Goal: Task Accomplishment & Management: Manage account settings

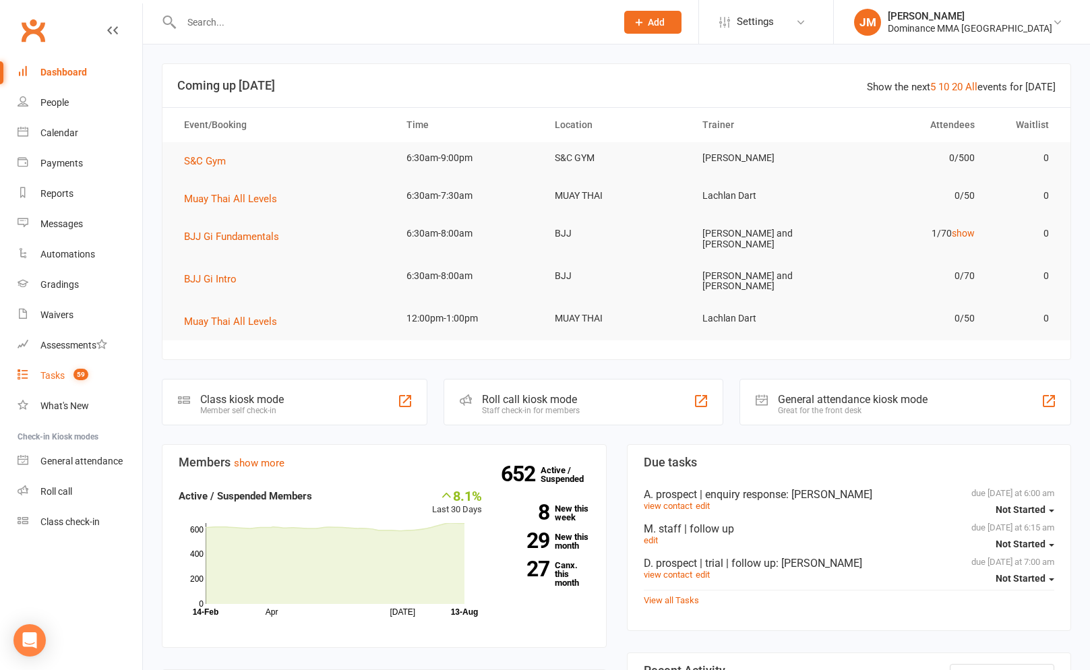
click at [63, 381] on div "Tasks" at bounding box center [52, 375] width 24 height 11
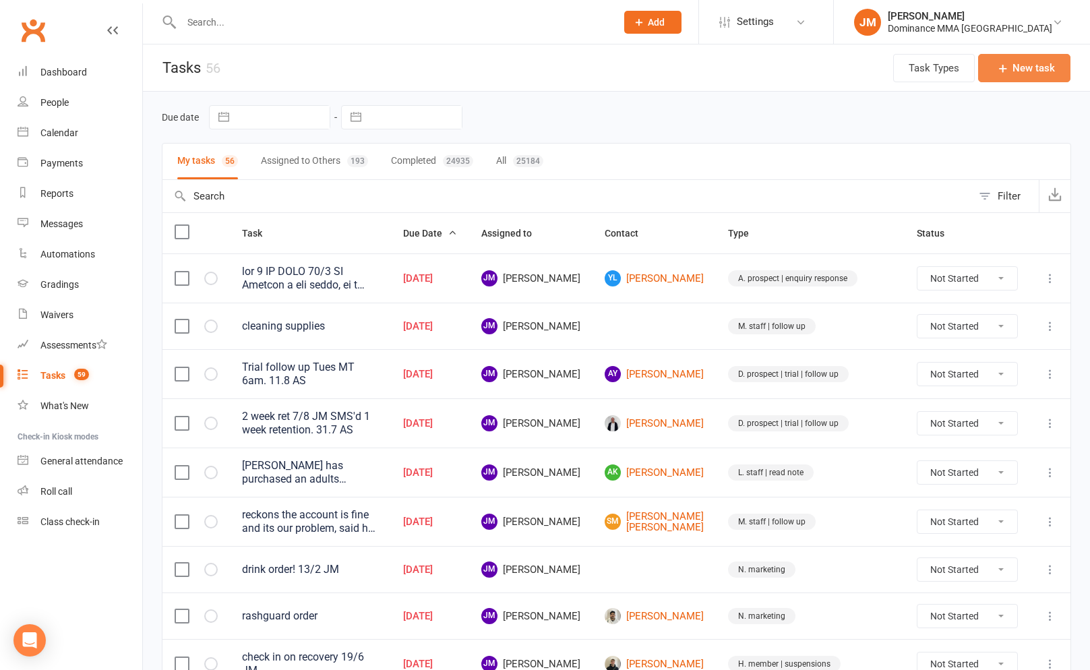
click at [1013, 66] on button "New task" at bounding box center [1024, 68] width 92 height 28
select select "45422"
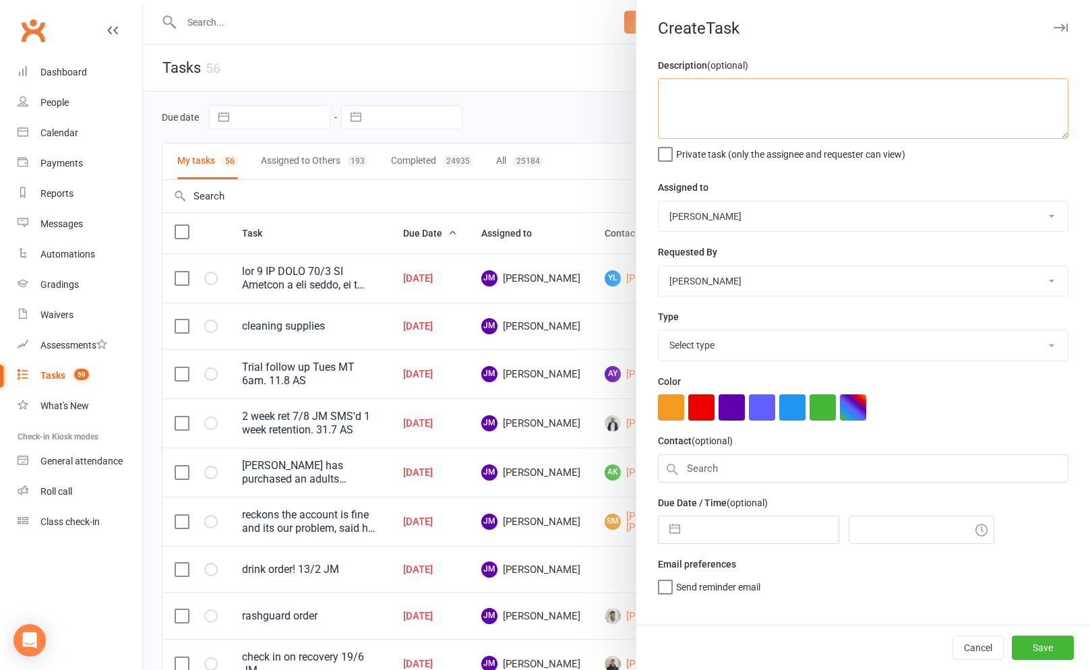
drag, startPoint x: 715, startPoint y: 82, endPoint x: 710, endPoint y: 88, distance: 7.7
click at [715, 82] on textarea at bounding box center [863, 108] width 411 height 61
type textarea "bentleigh task for CAT"
click at [756, 330] on div "Type Select type A. prospect | enquiry response B. prospect | trial | not yet b…" at bounding box center [863, 335] width 411 height 53
click at [754, 355] on select "Select type A. prospect | enquiry response B. prospect | trial | not yet booked…" at bounding box center [863, 345] width 409 height 30
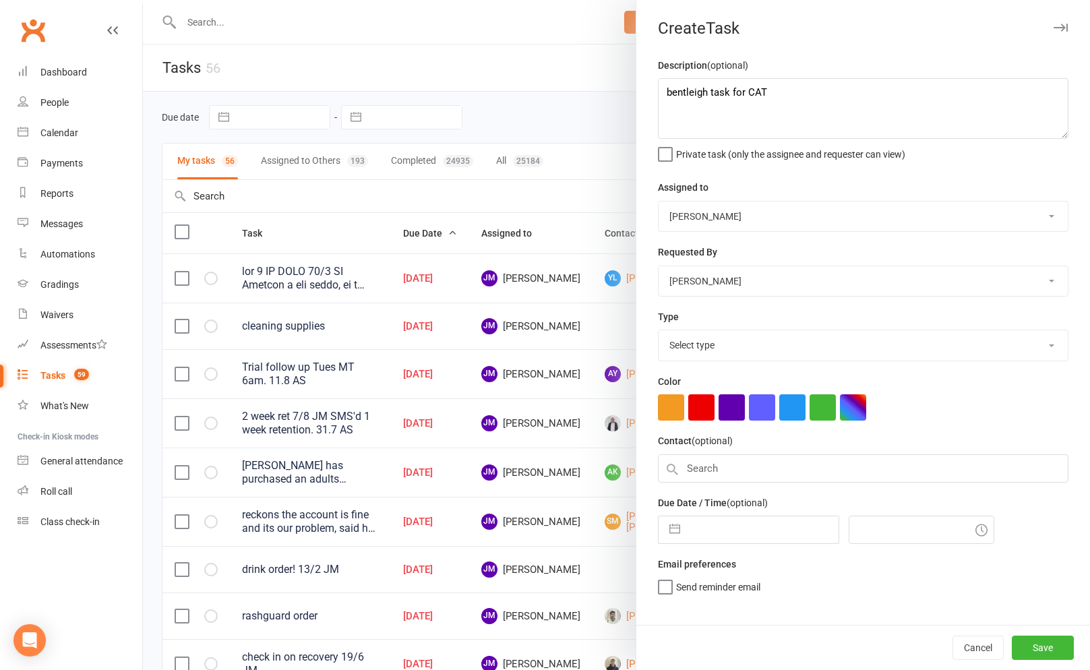
select select "3869"
click at [684, 543] on button "button" at bounding box center [675, 529] width 24 height 27
select select "6"
select select "2025"
select select "7"
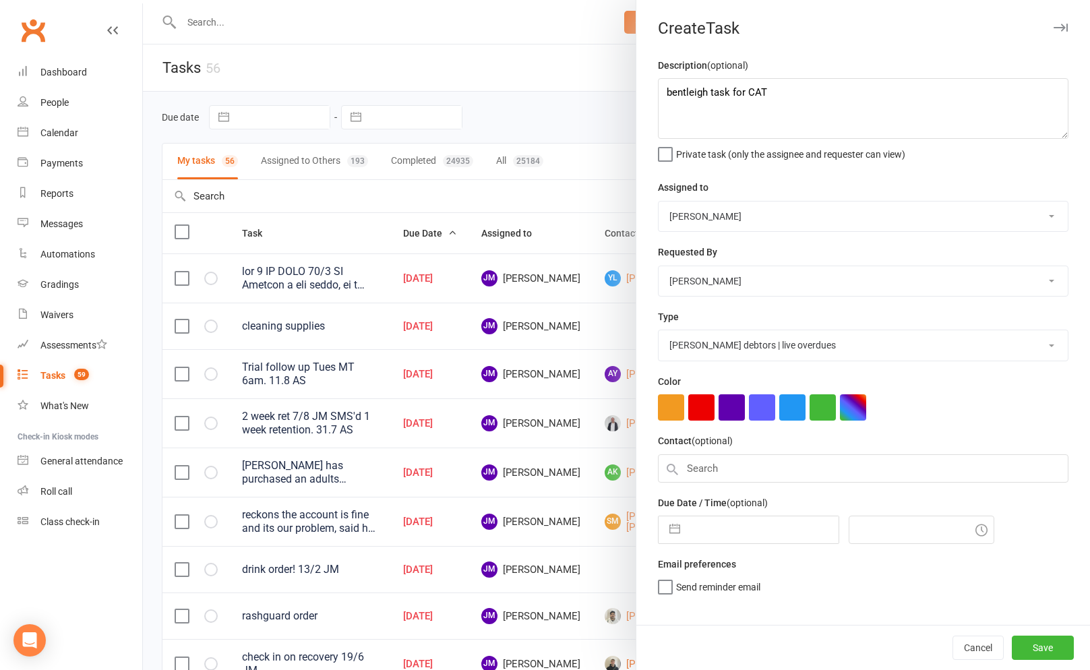
select select "2025"
select select "8"
select select "2025"
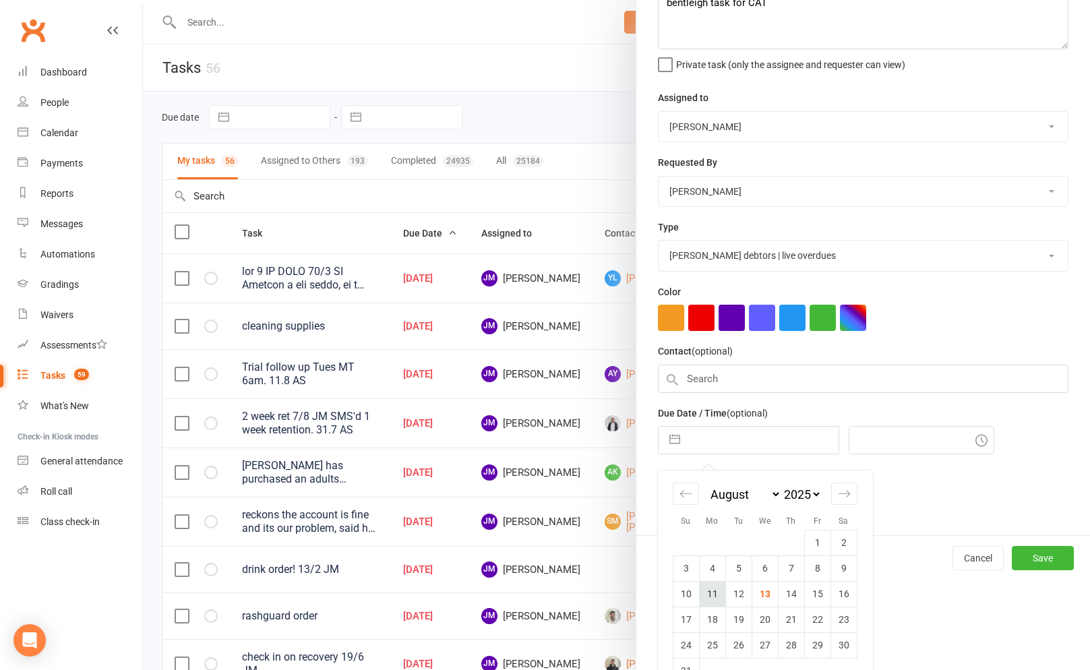
scroll to position [121, 0]
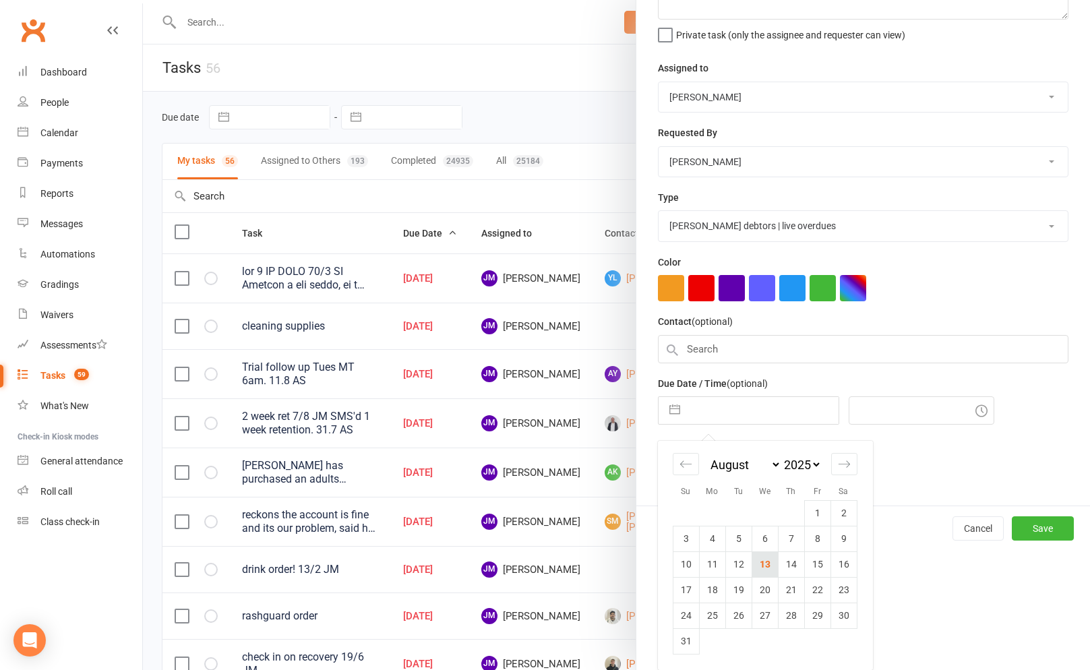
click at [764, 568] on td "13" at bounding box center [765, 564] width 26 height 26
type input "[DATE]"
type input "6:30am"
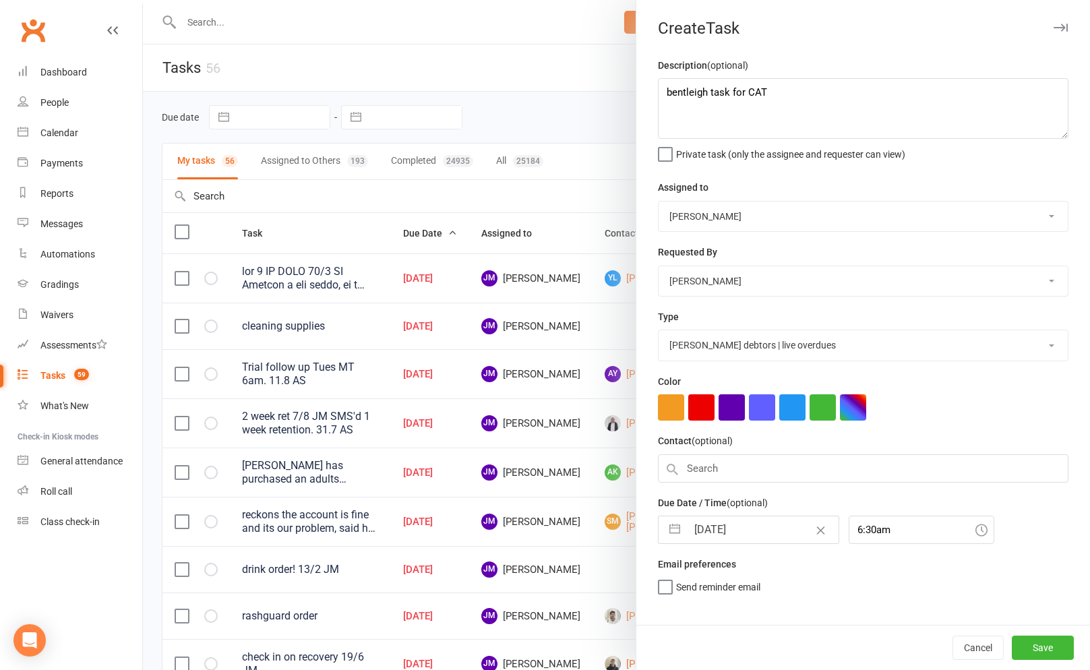
scroll to position [0, 0]
click at [1050, 653] on button "Save" at bounding box center [1043, 648] width 62 height 24
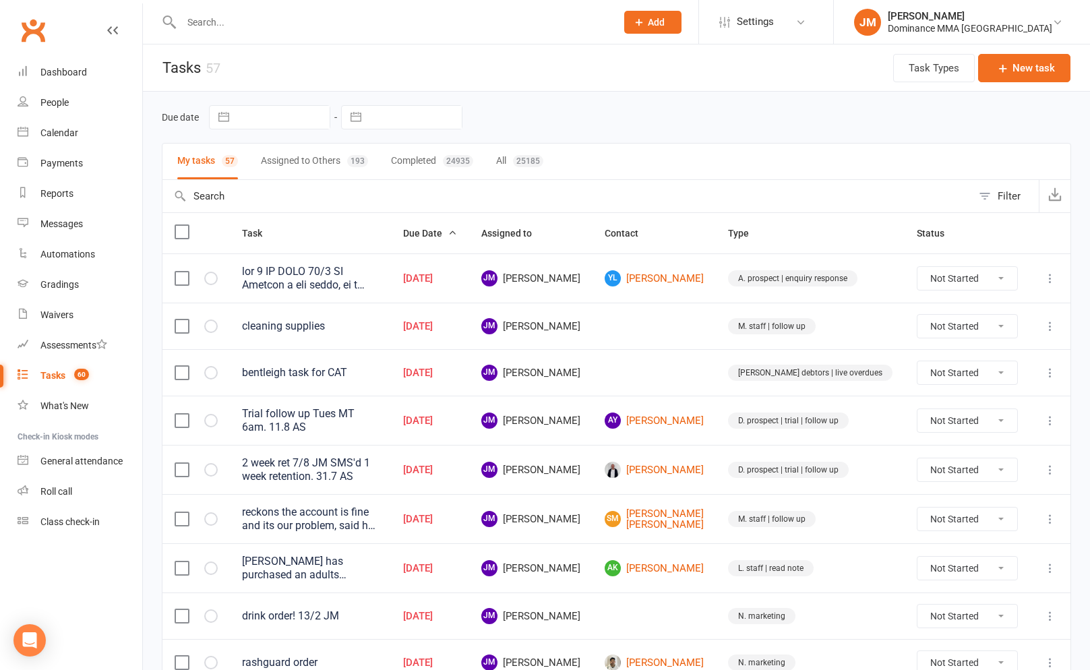
click at [225, 24] on input "text" at bounding box center [391, 22] width 429 height 19
click at [235, 24] on input "text" at bounding box center [391, 22] width 429 height 19
click at [324, 24] on input "text" at bounding box center [391, 22] width 429 height 19
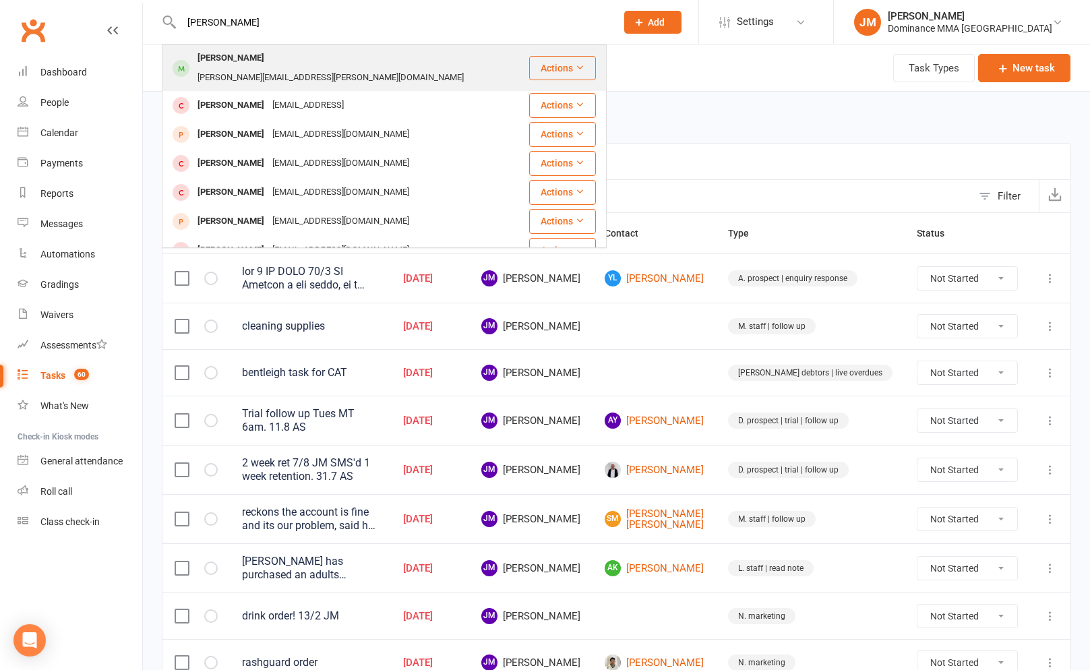
type input "[PERSON_NAME]"
click at [298, 68] on div "[PERSON_NAME][EMAIL_ADDRESS][PERSON_NAME][DOMAIN_NAME]" at bounding box center [330, 78] width 274 height 20
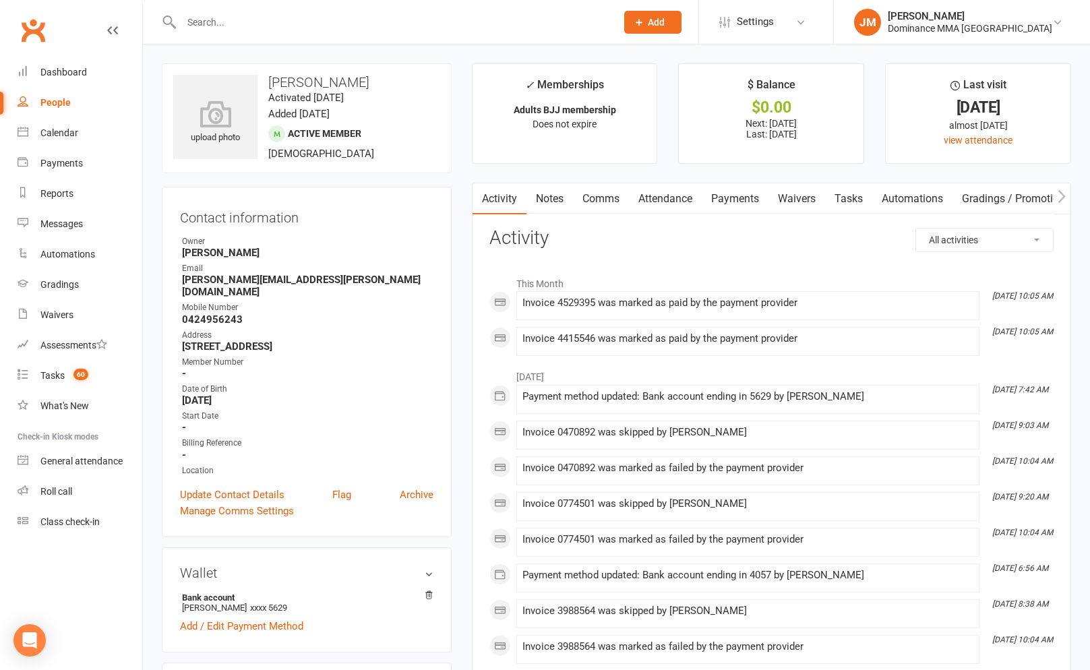
click at [711, 191] on link "Payments" at bounding box center [735, 198] width 67 height 31
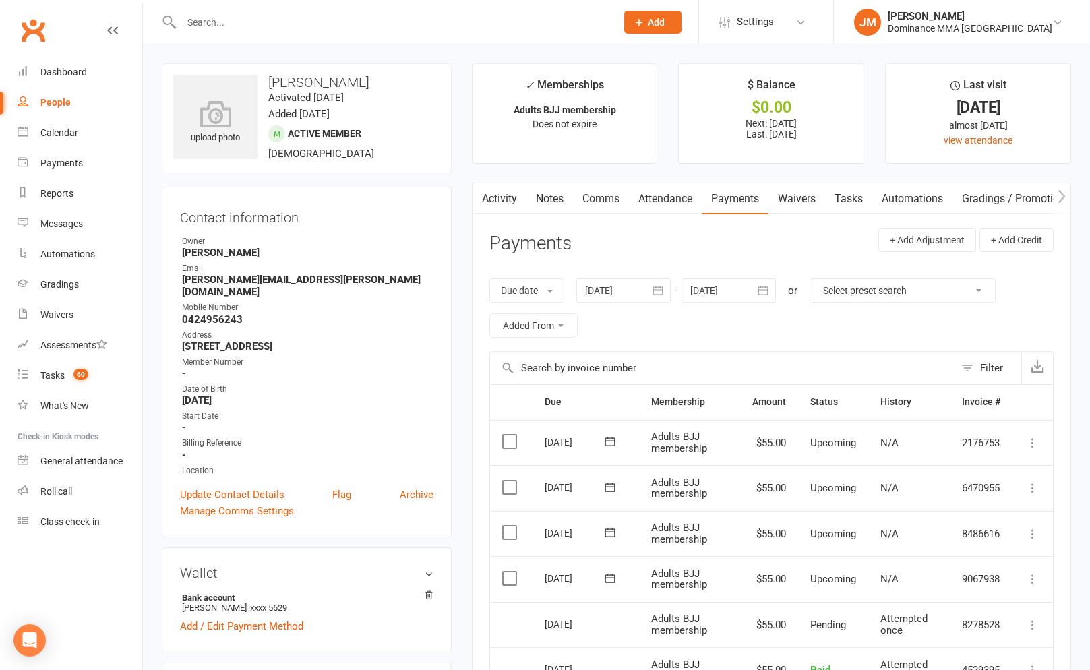
click at [727, 196] on link "Payments" at bounding box center [735, 198] width 67 height 31
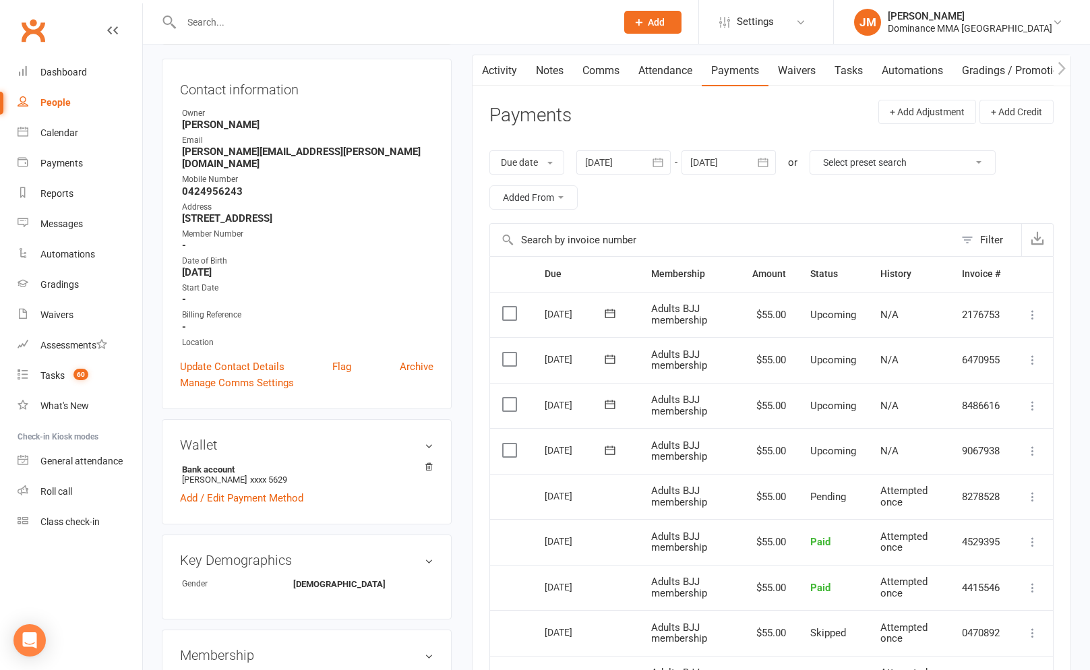
scroll to position [135, 0]
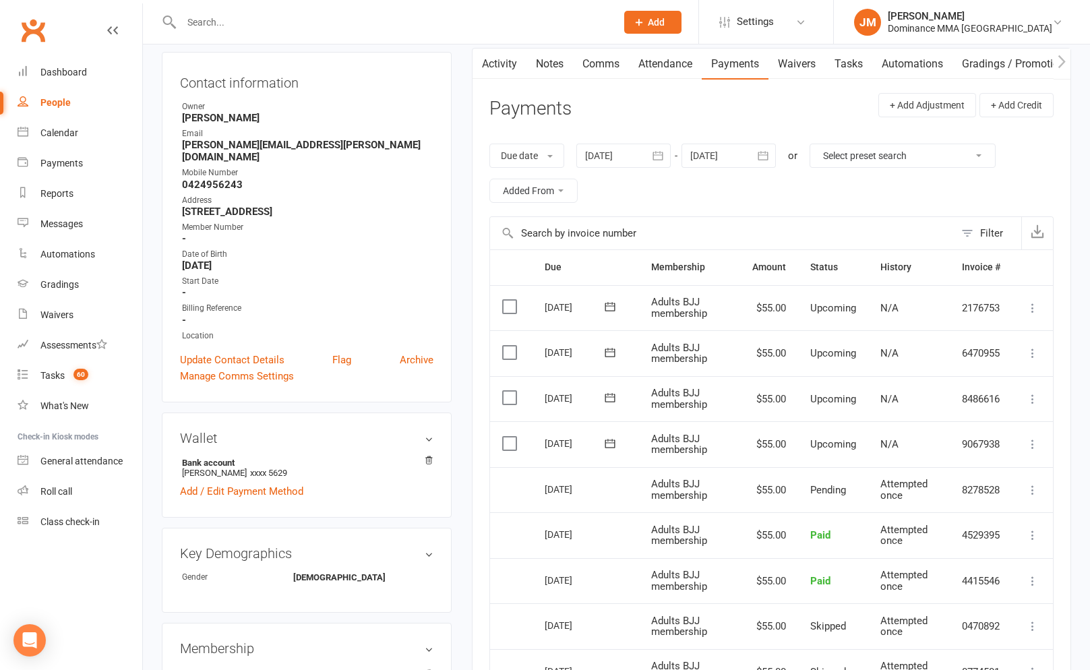
click at [257, 28] on input "text" at bounding box center [391, 22] width 429 height 19
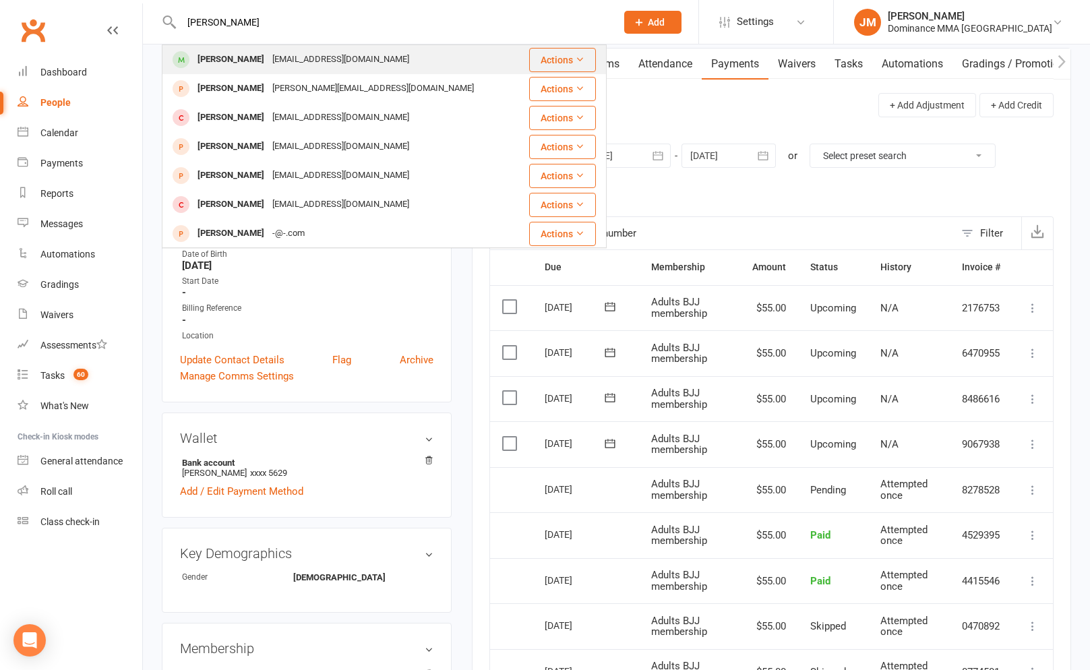
type input "[PERSON_NAME]"
click at [234, 59] on div "[PERSON_NAME]" at bounding box center [230, 60] width 75 height 20
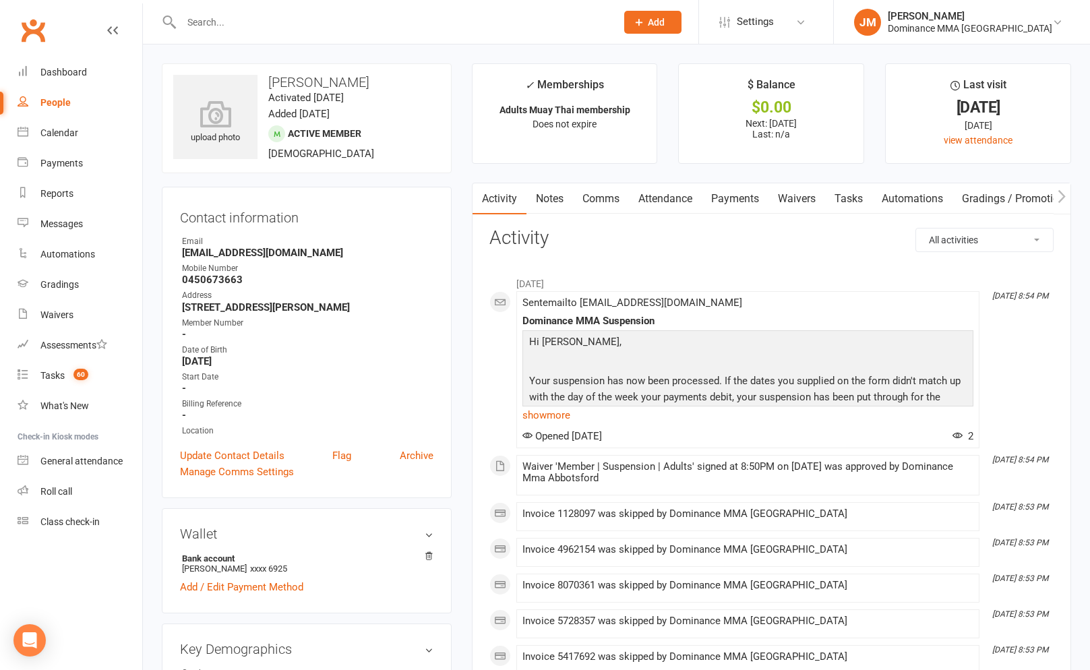
click at [762, 202] on link "Payments" at bounding box center [735, 198] width 67 height 31
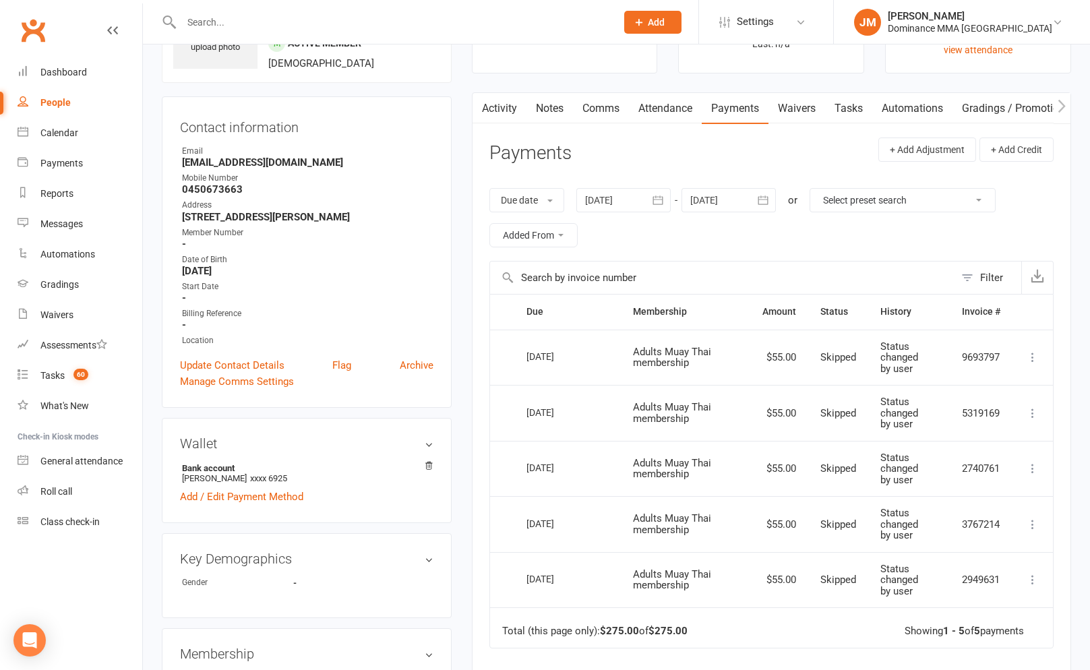
scroll to position [16, 0]
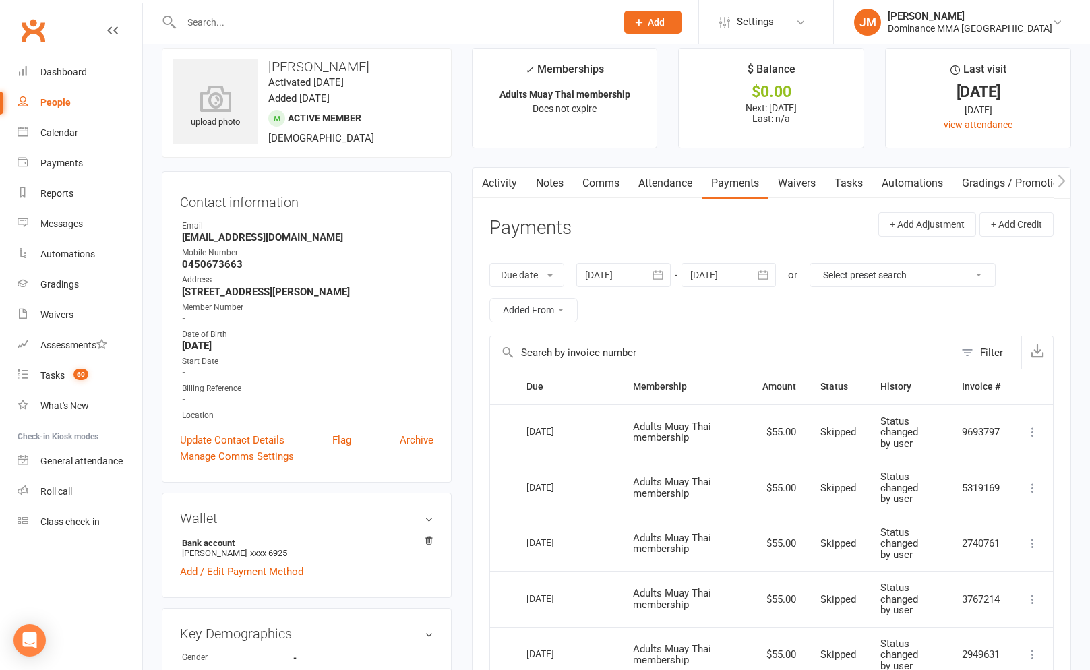
click at [546, 171] on link "Notes" at bounding box center [549, 183] width 47 height 31
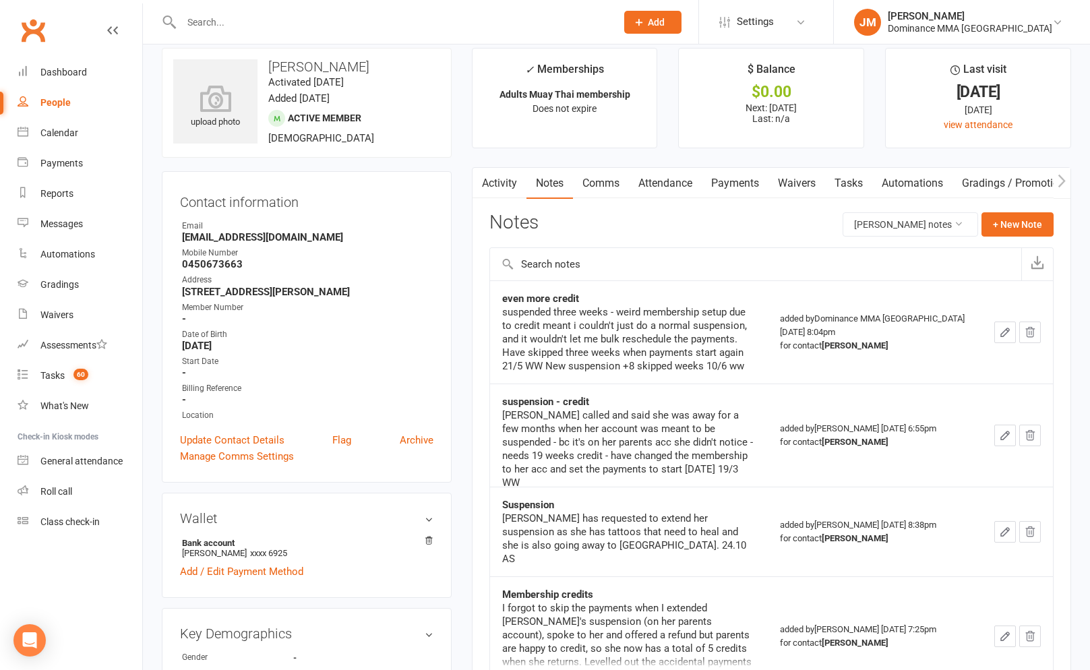
scroll to position [17, 0]
click at [731, 184] on link "Payments" at bounding box center [735, 181] width 67 height 31
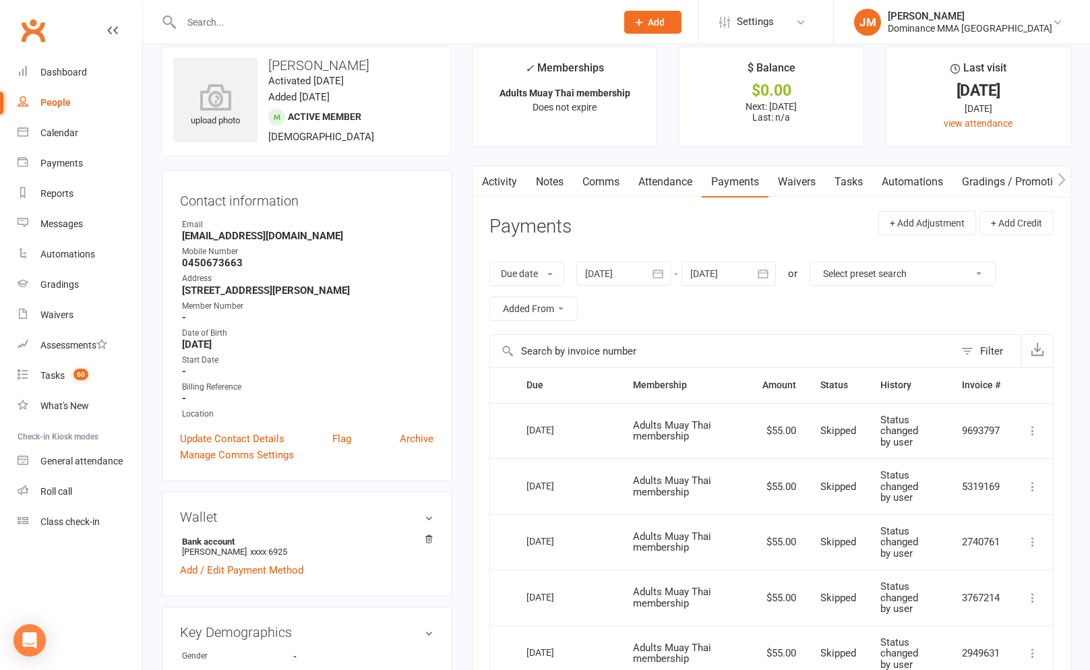
click at [764, 277] on icon "button" at bounding box center [763, 273] width 10 height 9
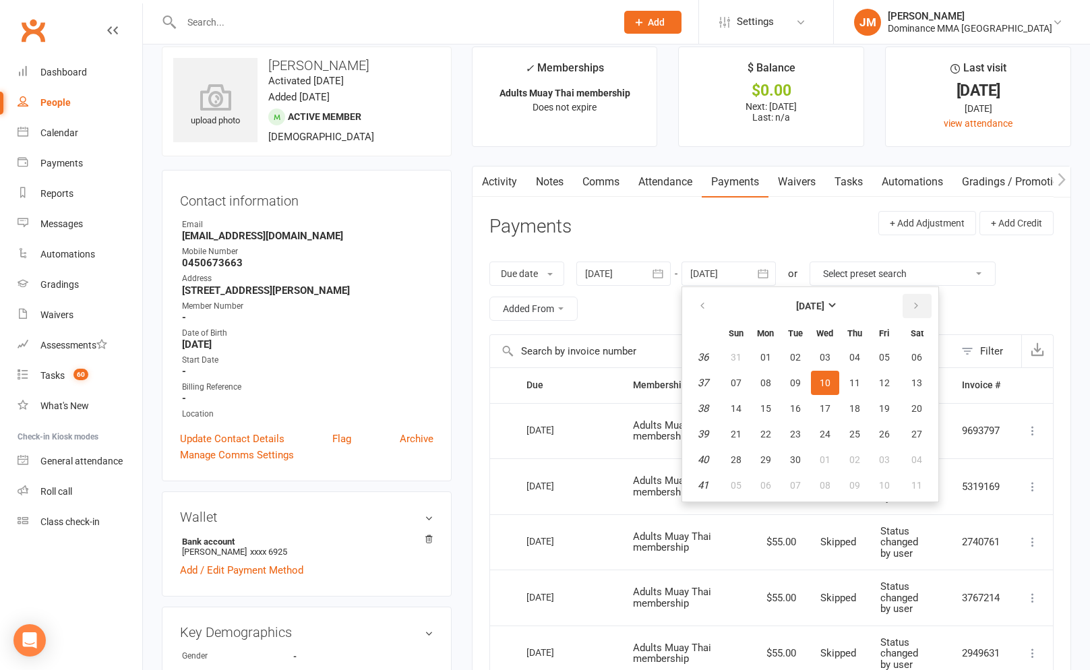
click at [906, 304] on button "button" at bounding box center [917, 306] width 29 height 24
click at [907, 304] on button "button" at bounding box center [917, 306] width 29 height 24
click at [885, 458] on span "02" at bounding box center [884, 459] width 11 height 11
type input "[DATE]"
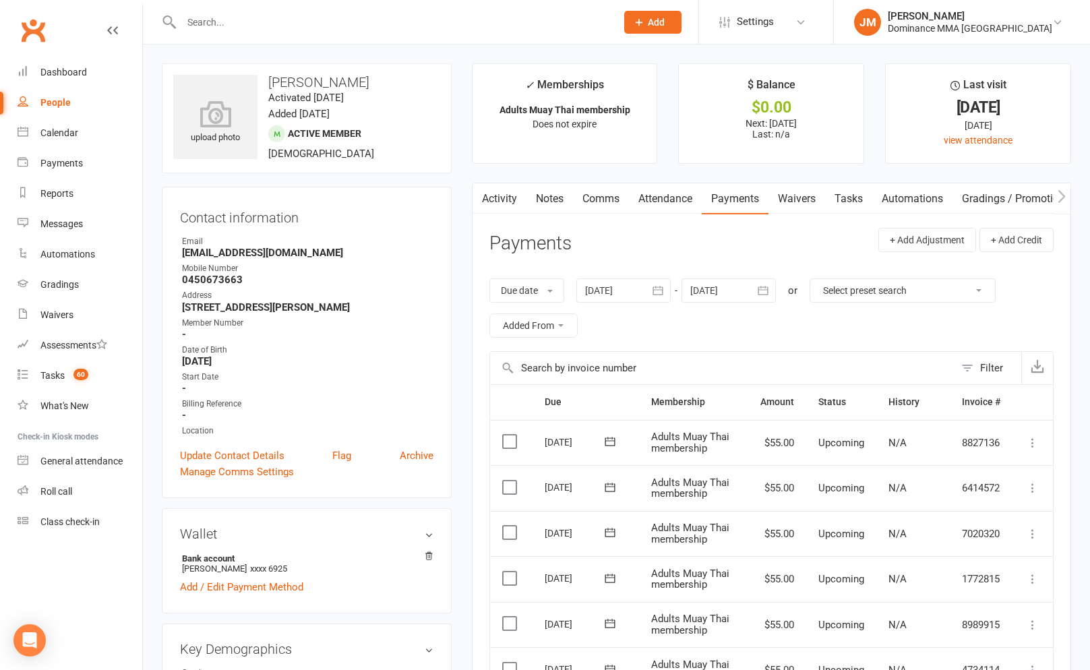
click at [542, 199] on link "Notes" at bounding box center [549, 198] width 47 height 31
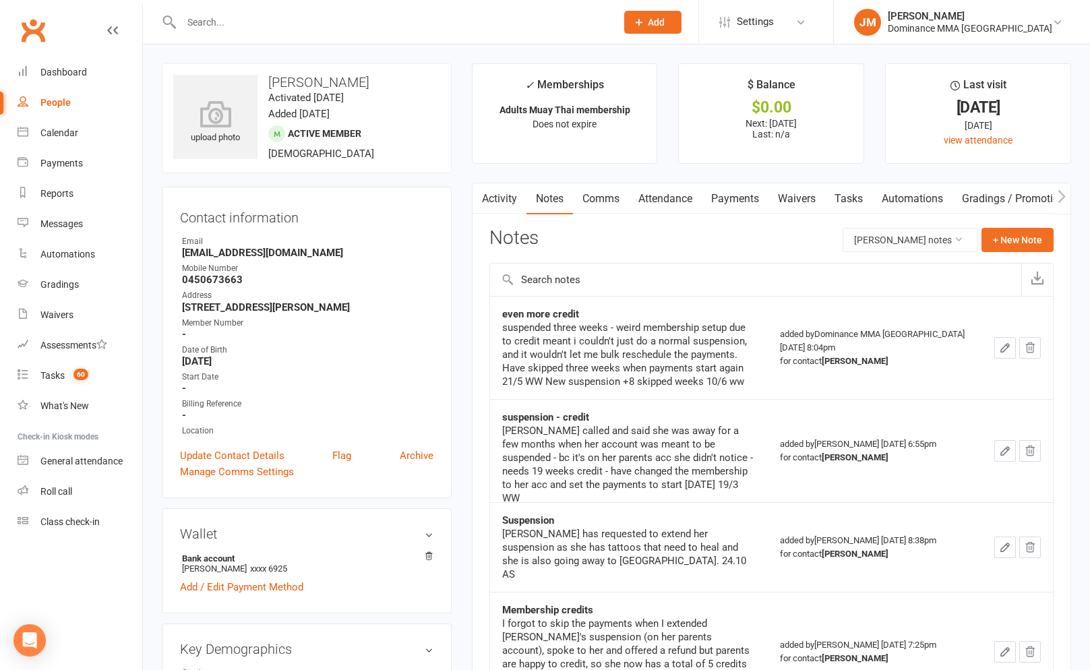
click at [779, 196] on link "Waivers" at bounding box center [796, 198] width 57 height 31
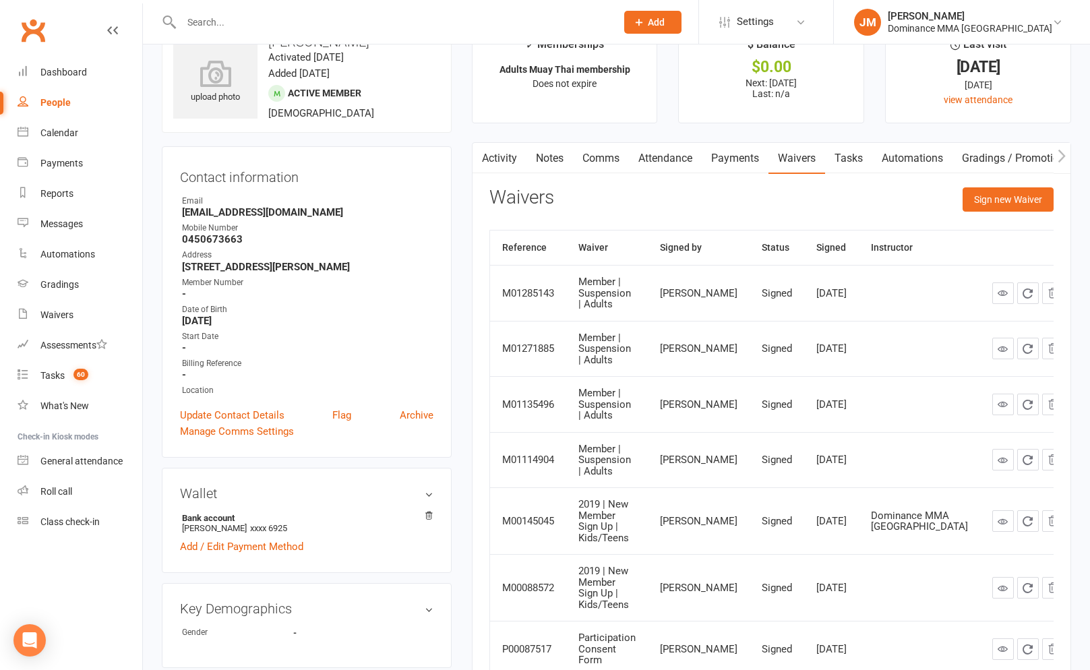
scroll to position [42, 0]
click at [849, 165] on link "Tasks" at bounding box center [848, 157] width 47 height 31
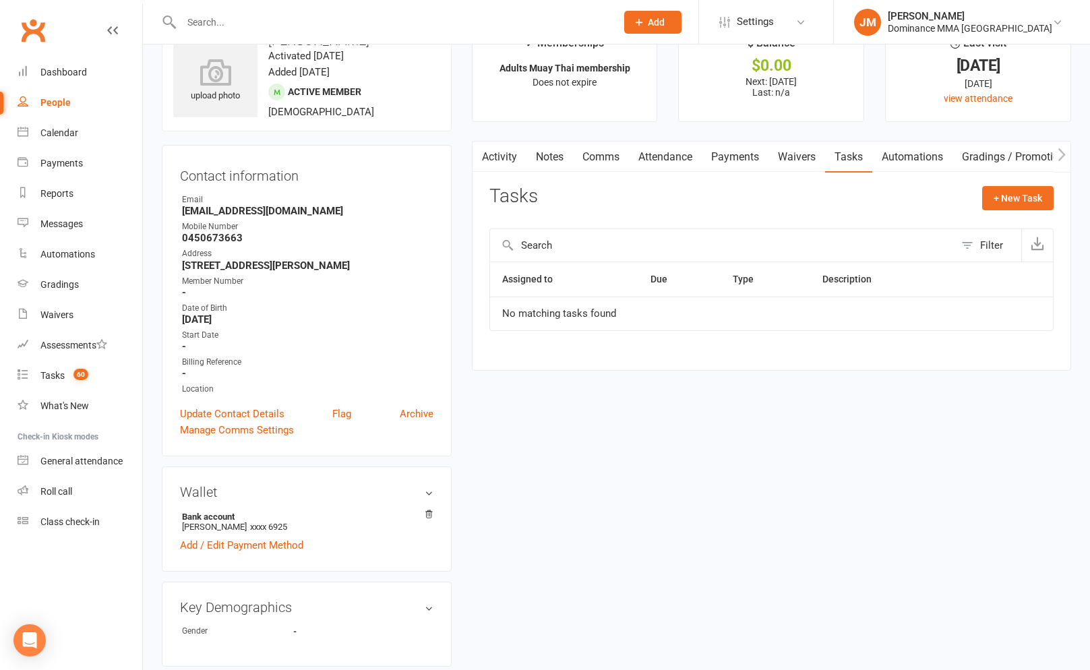
click at [754, 165] on link "Payments" at bounding box center [735, 157] width 67 height 31
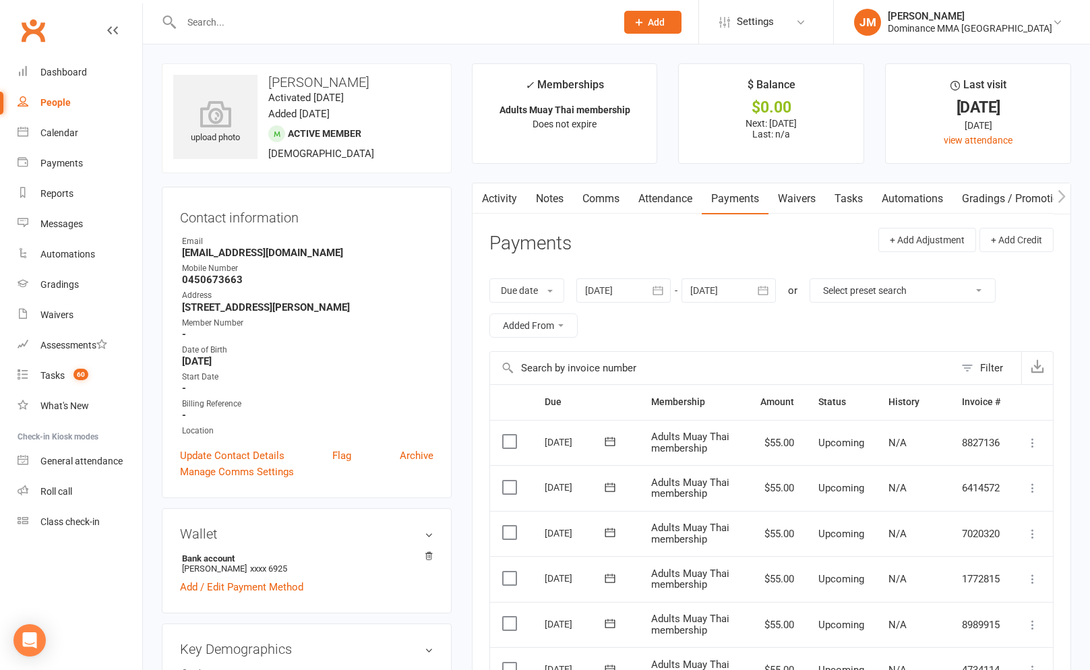
click at [652, 290] on button "button" at bounding box center [658, 290] width 24 height 24
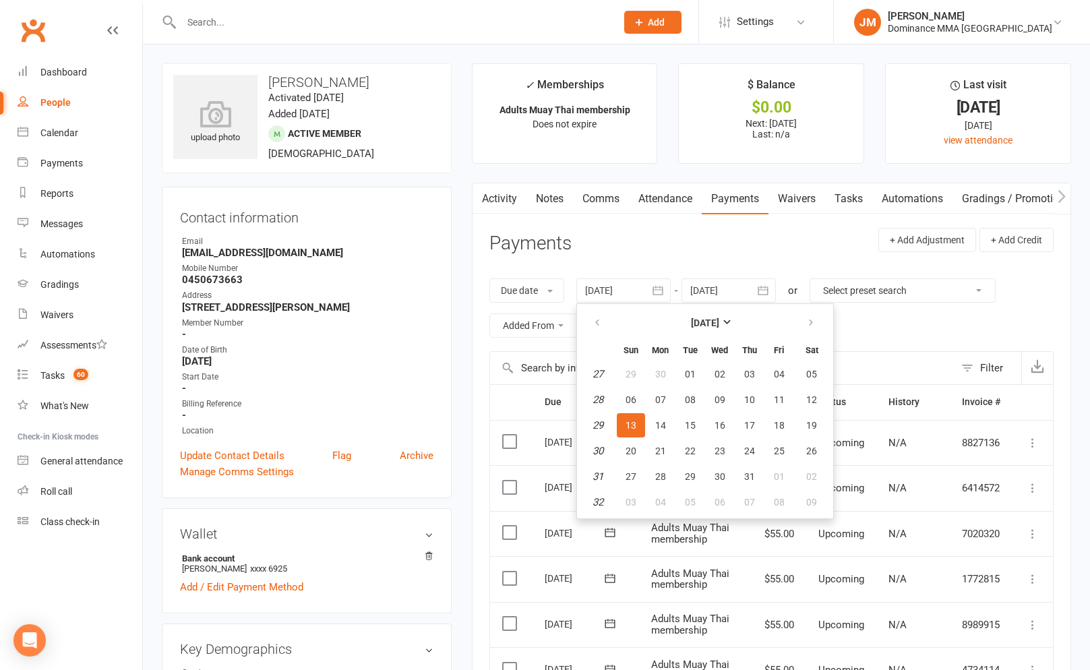
click at [720, 254] on header "Payments + Add Adjustment + Add Credit" at bounding box center [771, 246] width 564 height 37
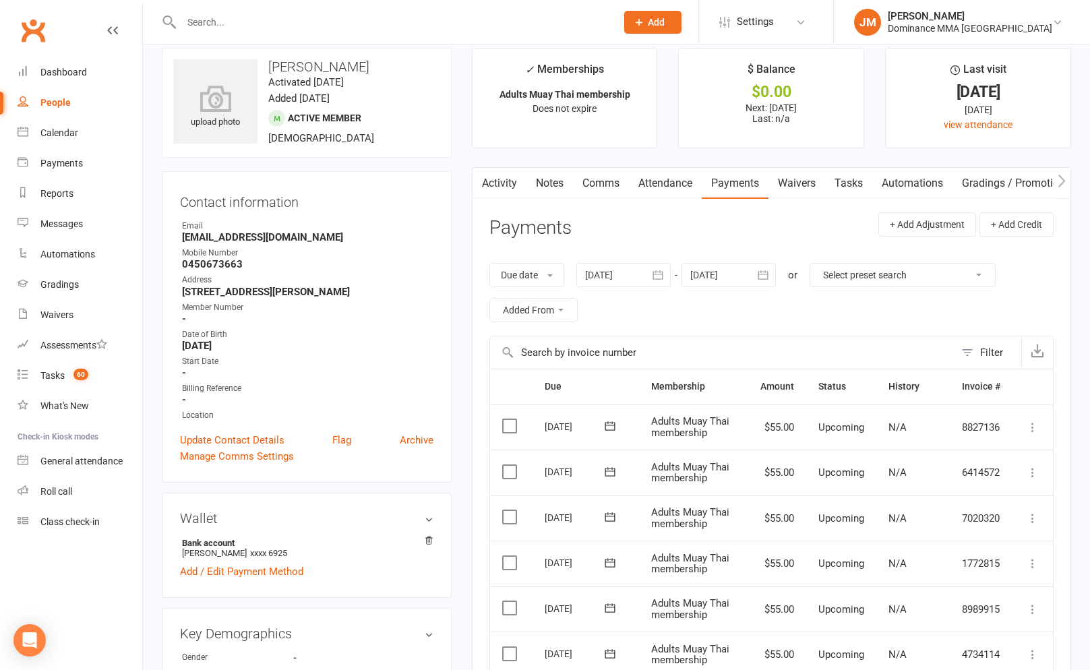
click at [557, 191] on link "Notes" at bounding box center [549, 184] width 47 height 31
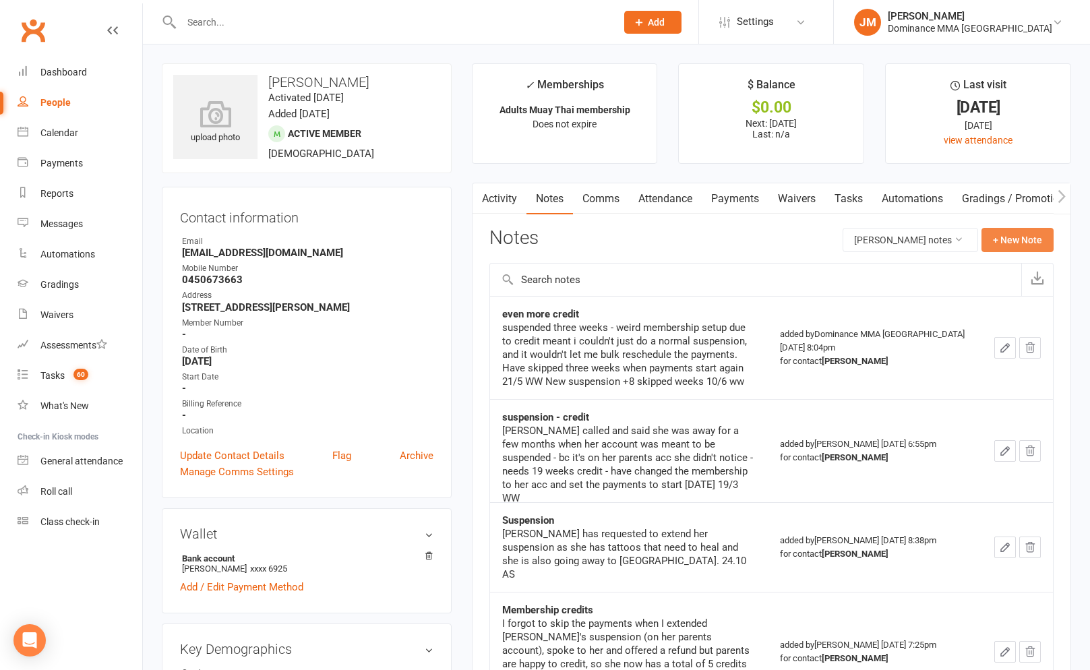
click at [1005, 247] on button "+ New Note" at bounding box center [1017, 240] width 72 height 24
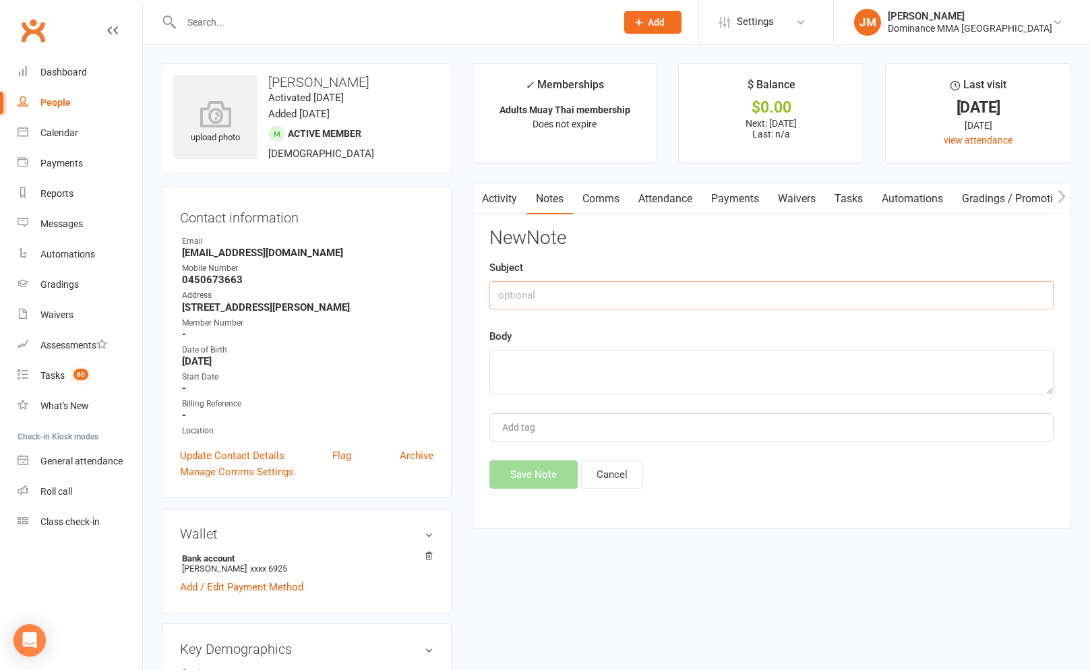
click at [558, 285] on input "text" at bounding box center [771, 295] width 564 height 28
type input "Cancellation. (ENTITLED TO CREDIT)"
click at [576, 376] on textarea at bounding box center [771, 372] width 564 height 44
click at [569, 367] on textarea "Is" at bounding box center [771, 372] width 564 height 44
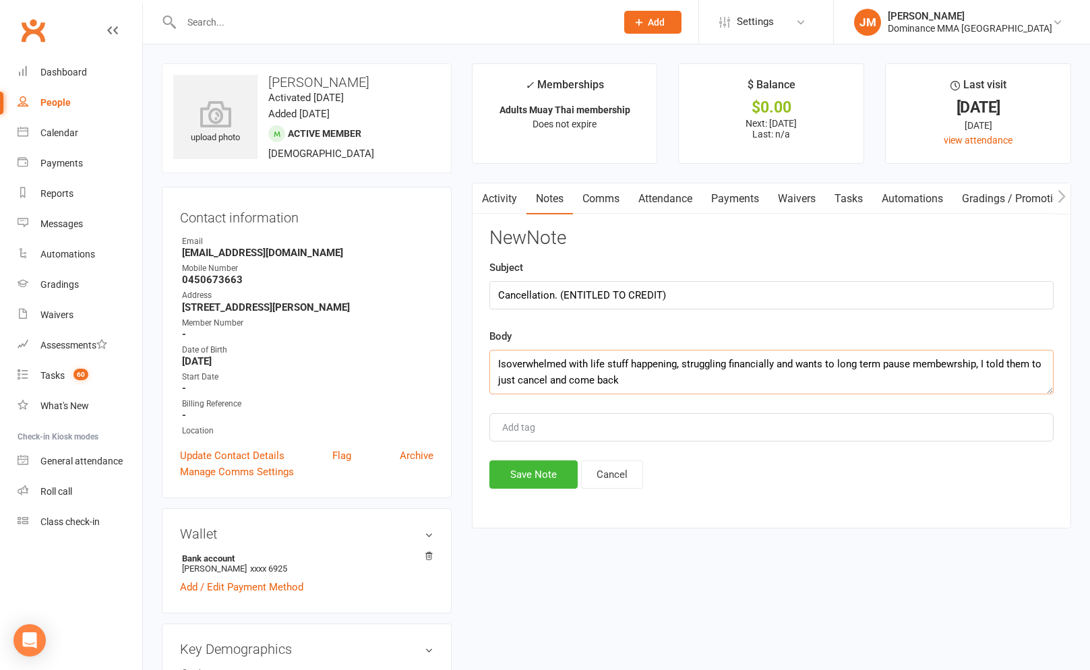
click at [506, 361] on textarea "Isoverwhelmed with life stuff happening, struggling financially and wants to lo…" at bounding box center [771, 372] width 564 height 44
click at [683, 380] on textarea "Is overwhelmed with life stuff happening, struggling financially and wants to l…" at bounding box center [771, 372] width 564 height 44
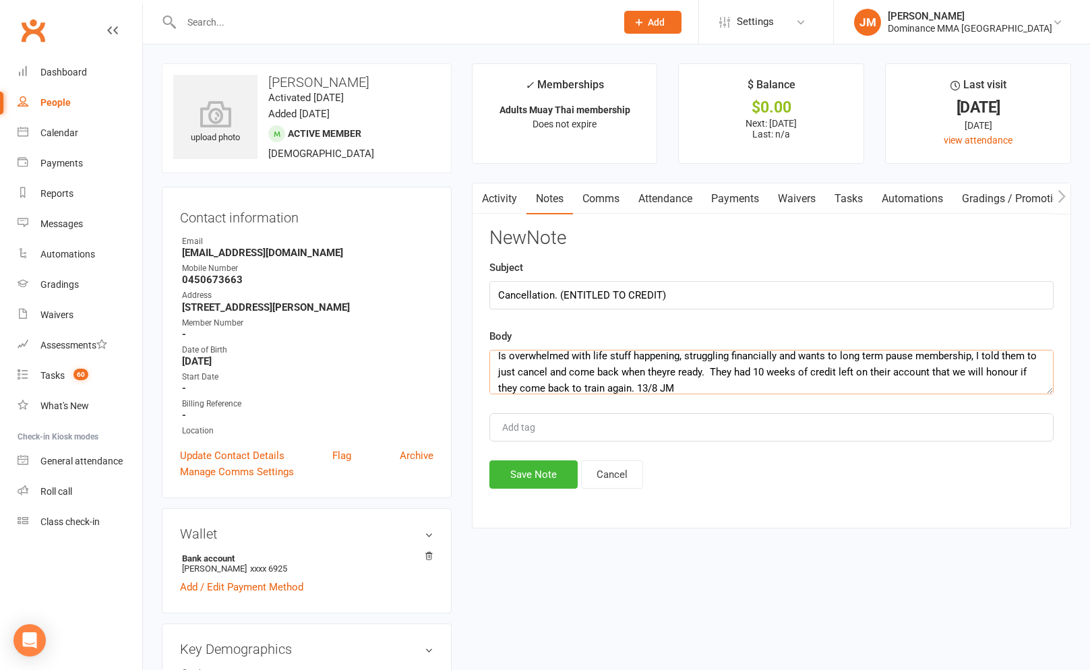
click at [638, 384] on textarea "Is overwhelmed with life stuff happening, struggling financially and wants to l…" at bounding box center [771, 372] width 564 height 44
click at [634, 385] on textarea "Is overwhelmed with life stuff happening, struggling financially and wants to l…" at bounding box center [771, 372] width 564 height 44
type textarea "Is overwhelmed with life stuff happening, struggling financially and wants to l…"
click at [541, 469] on button "Save Note" at bounding box center [533, 474] width 88 height 28
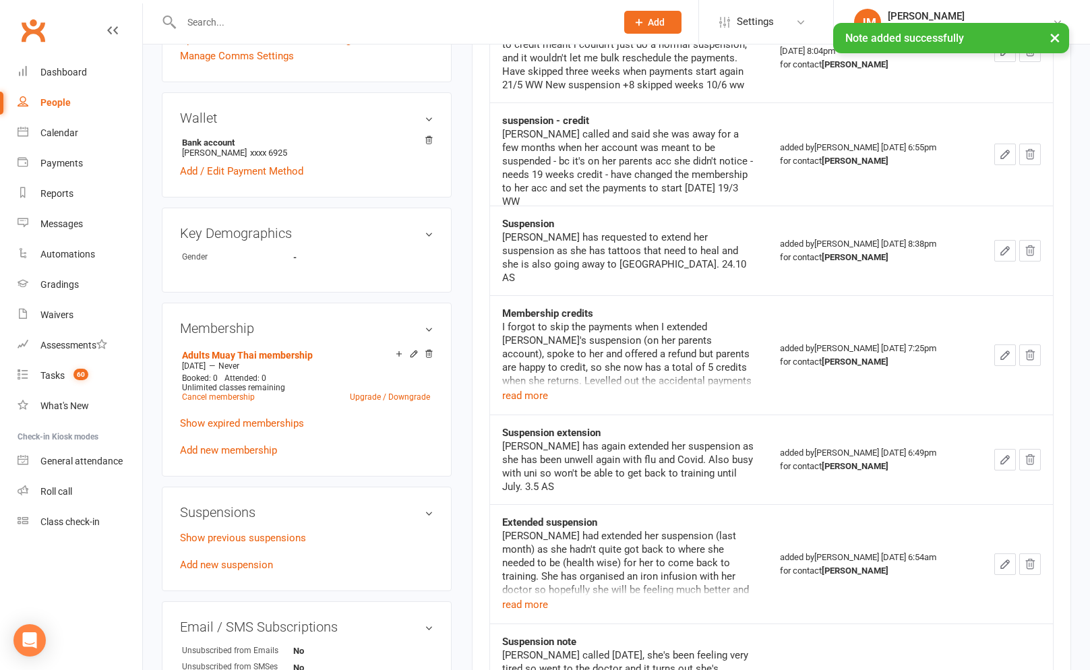
scroll to position [516, 0]
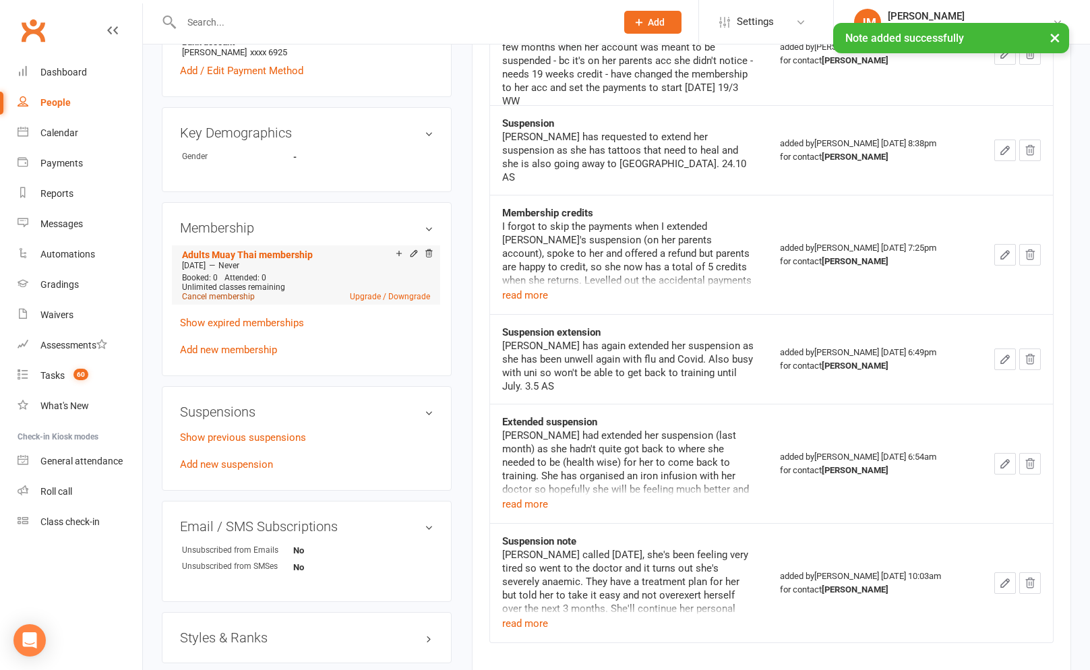
click at [234, 293] on link "Cancel membership" at bounding box center [218, 296] width 73 height 9
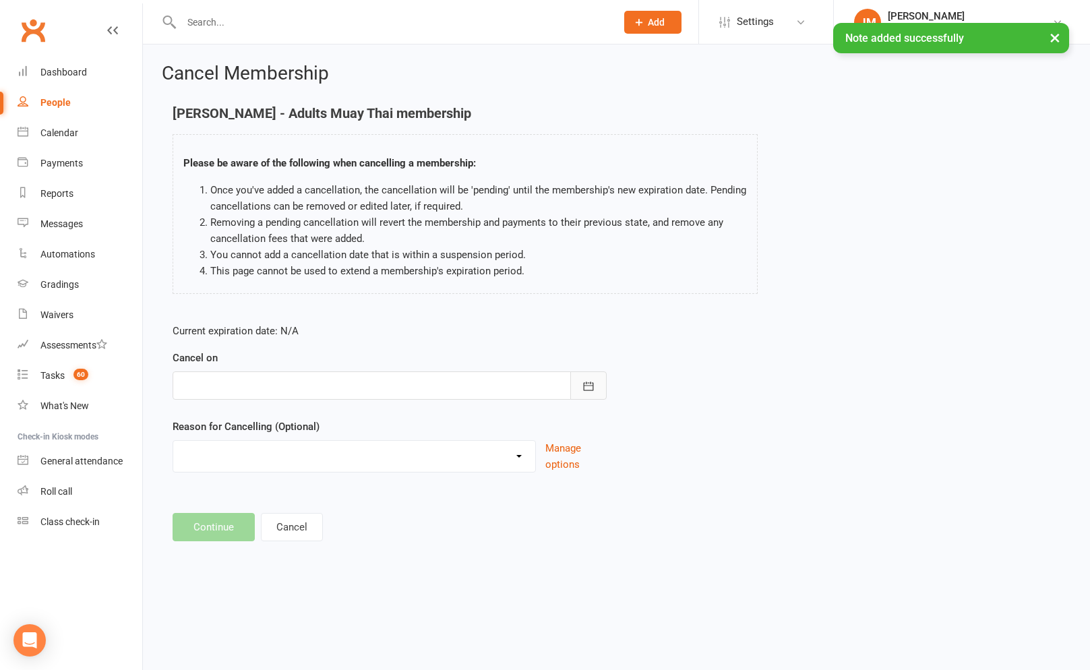
click at [597, 380] on button "button" at bounding box center [588, 385] width 36 height 28
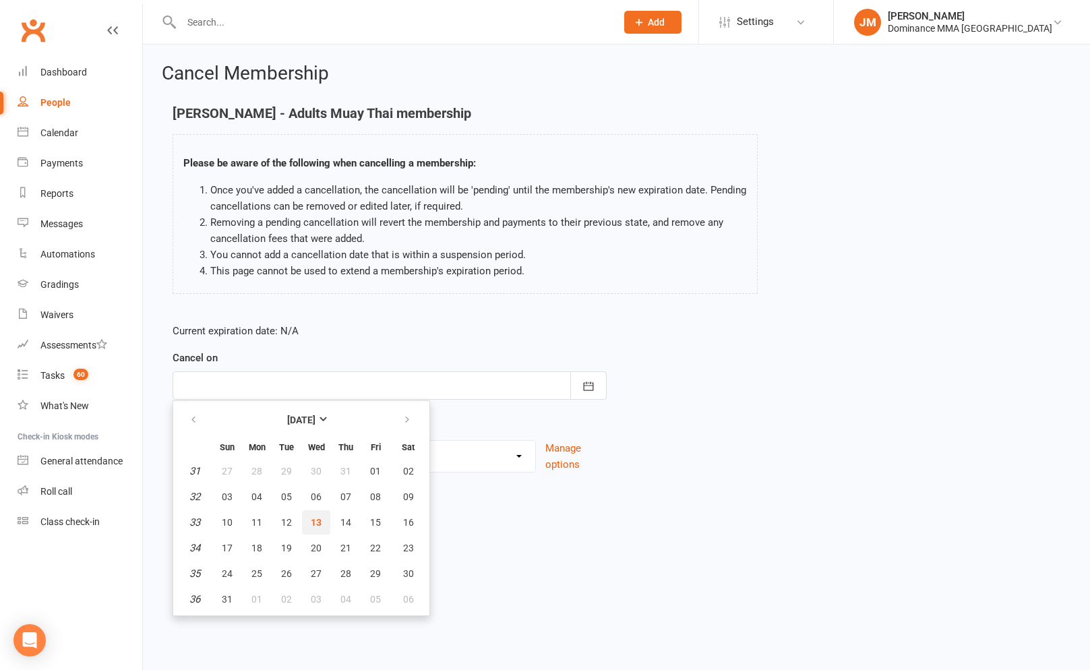
click at [322, 522] on button "13" at bounding box center [316, 522] width 28 height 24
type input "[DATE]"
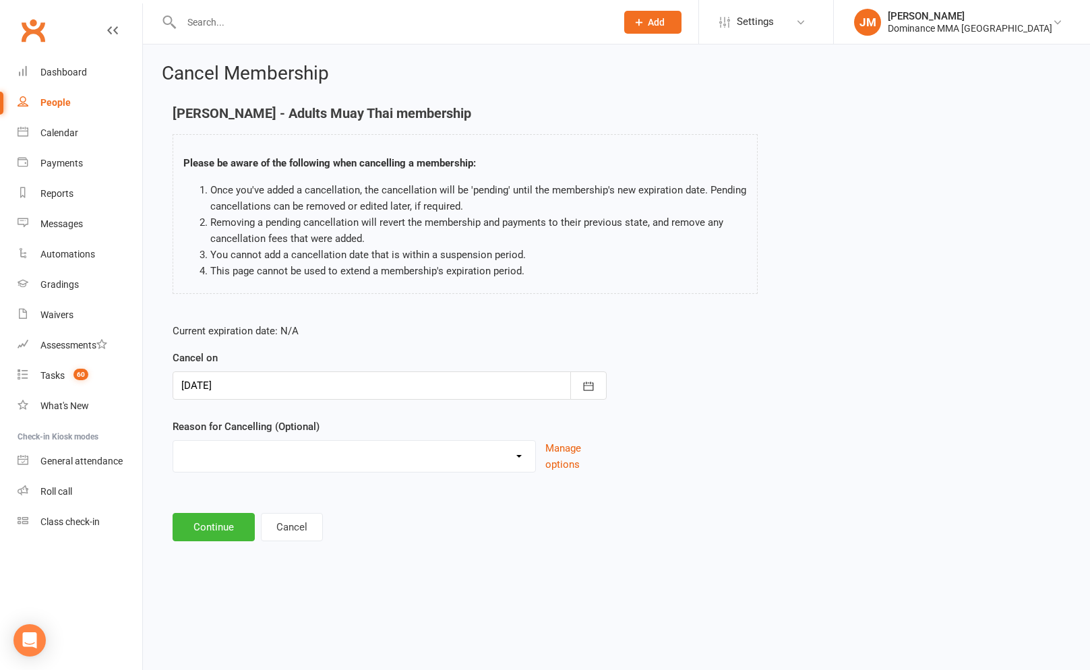
click at [278, 459] on select "force cancel Holiday Injury Moved away upgrade/downgrade Other reason" at bounding box center [354, 454] width 362 height 27
select select "3"
click at [209, 527] on button "Continue" at bounding box center [214, 527] width 82 height 28
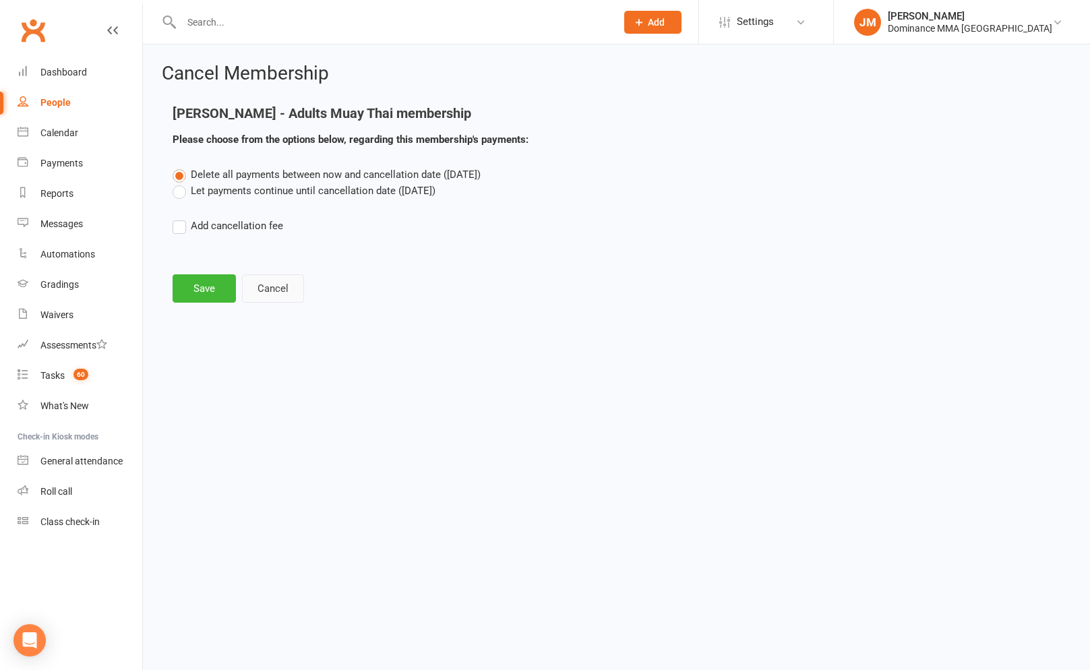
click at [291, 286] on button "Cancel" at bounding box center [273, 288] width 62 height 28
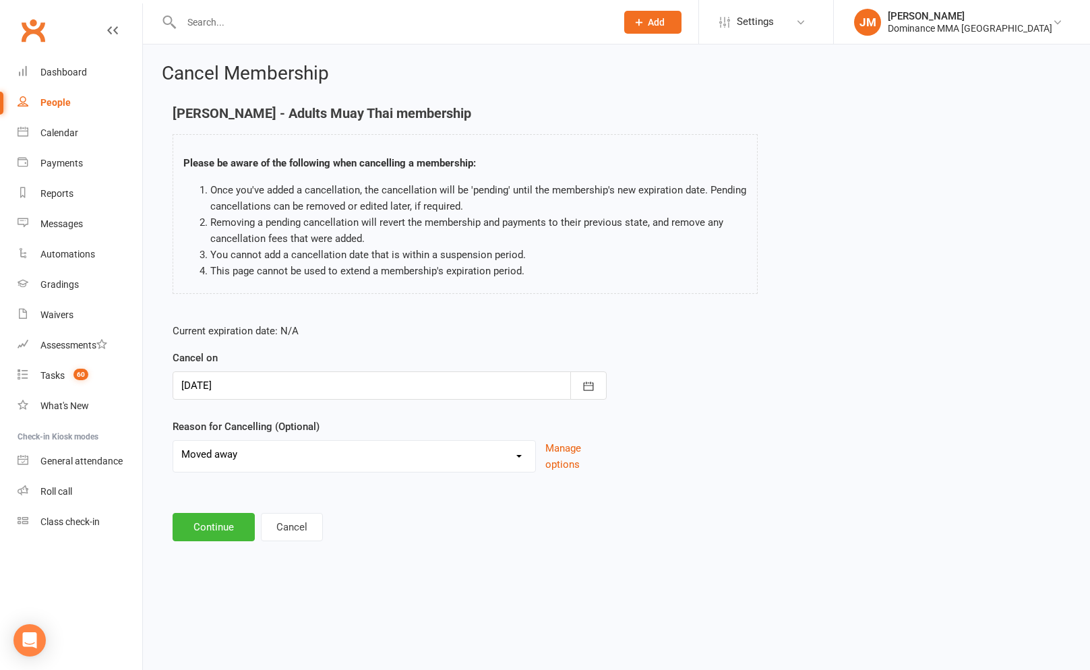
click at [288, 462] on select "force cancel Holiday Injury Moved away upgrade/downgrade Other reason" at bounding box center [354, 454] width 362 height 27
select select "5"
click at [226, 533] on input at bounding box center [390, 527] width 434 height 28
type input "emotional/financial distress"
click at [216, 597] on button "Continue" at bounding box center [214, 596] width 82 height 28
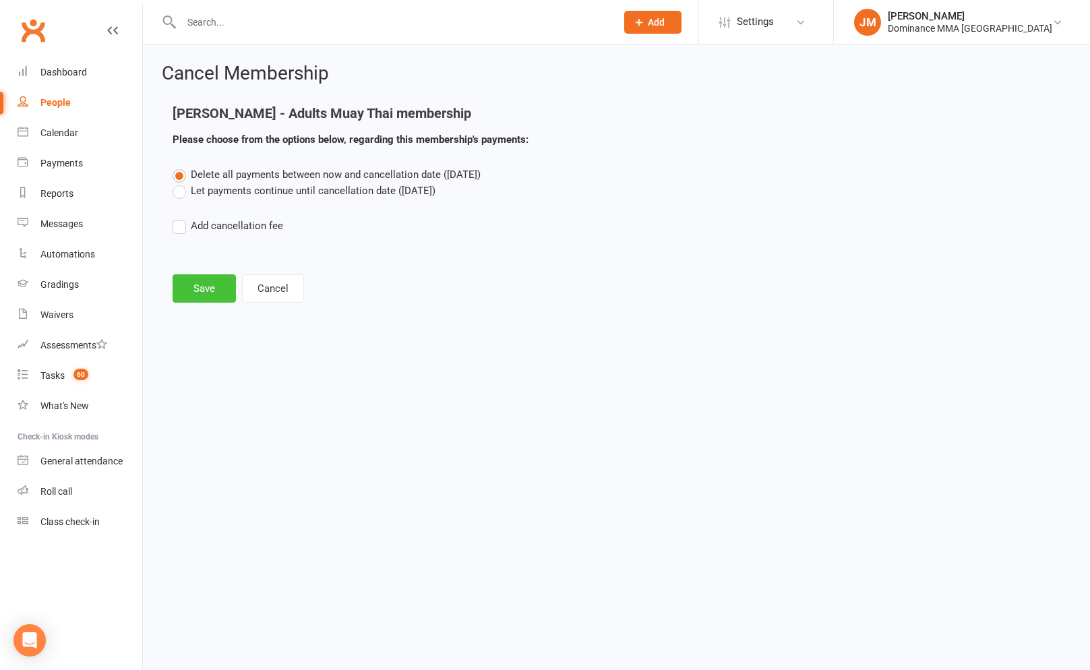
click at [185, 292] on button "Save" at bounding box center [204, 288] width 63 height 28
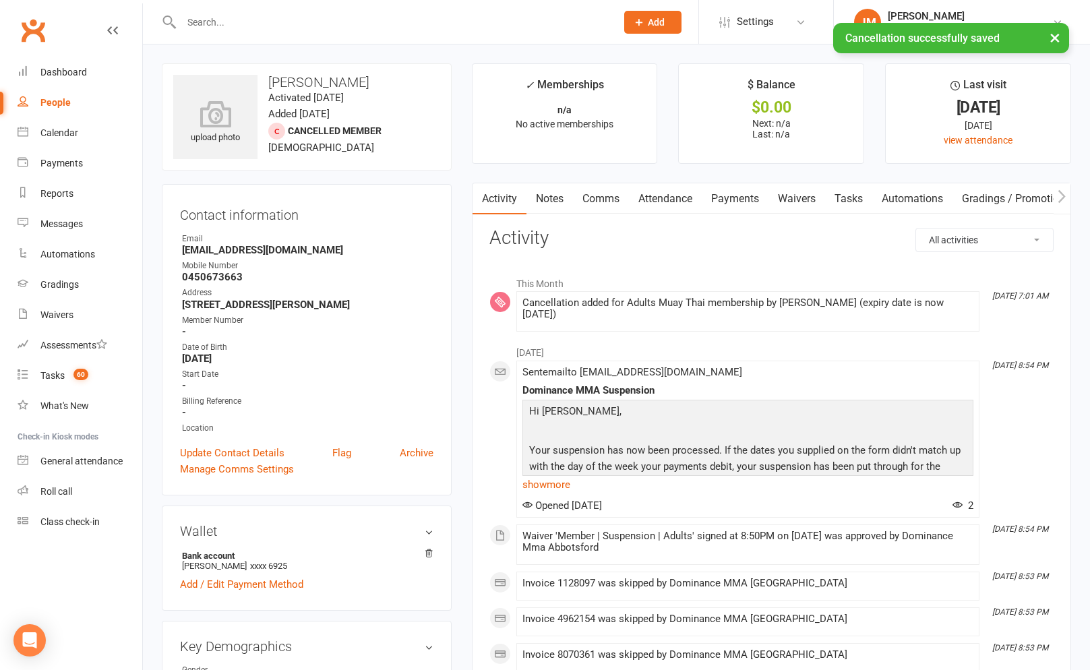
click at [547, 195] on link "Notes" at bounding box center [549, 198] width 47 height 31
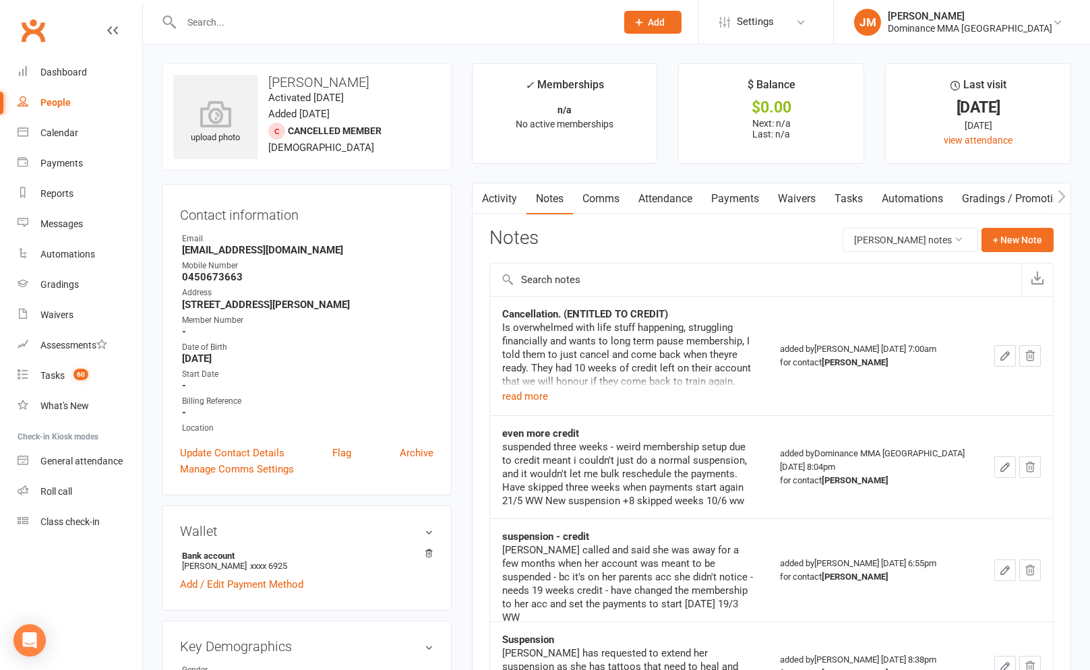
click at [832, 196] on link "Tasks" at bounding box center [848, 198] width 47 height 31
